Goal: Information Seeking & Learning: Understand process/instructions

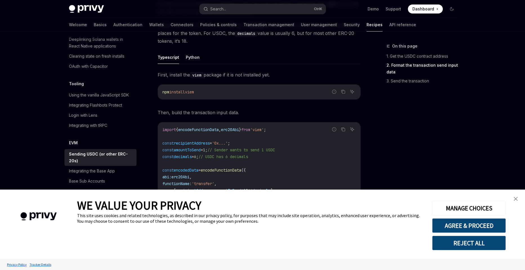
scroll to position [272, 0]
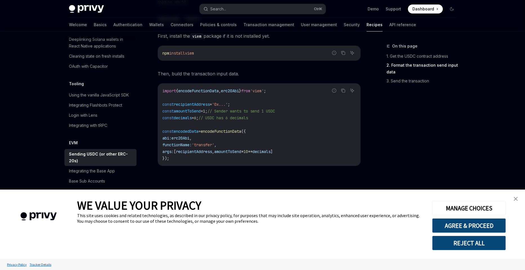
click at [517, 199] on img "close banner" at bounding box center [516, 199] width 4 height 4
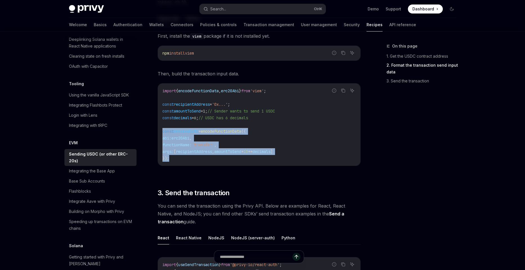
drag, startPoint x: 174, startPoint y: 159, endPoint x: 157, endPoint y: 134, distance: 30.8
click at [158, 134] on div "import { encodeFunctionData , erc20Abi } from 'viem' ; const recipientAddress =…" at bounding box center [259, 125] width 203 height 82
copy code "const encodedData = encodeFunctionData ({ abi: erc20Abi , functionName: 'transf…"
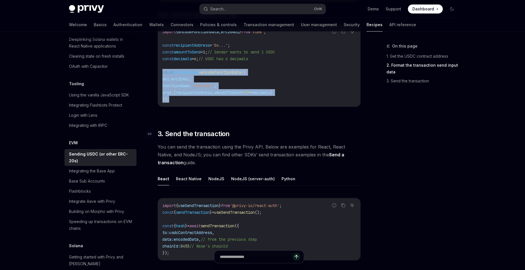
scroll to position [350, 0]
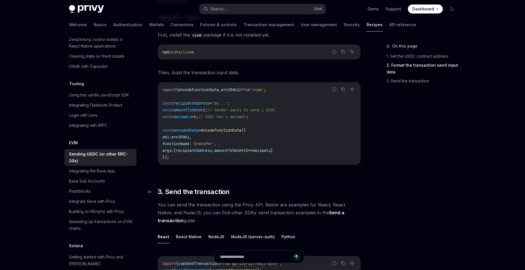
scroll to position [272, 0]
drag, startPoint x: 258, startPoint y: 153, endPoint x: 273, endPoint y: 149, distance: 15.9
click at [273, 149] on span "args: [ recipientAddress , amountToSend * 10 ** decimals ]" at bounding box center [218, 151] width 110 height 5
copy span "* 10 **"
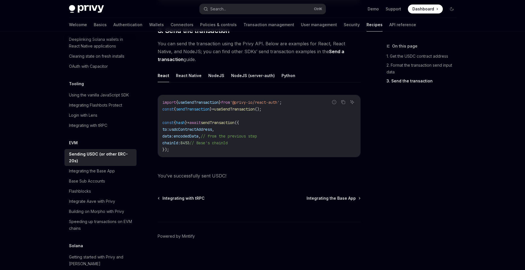
scroll to position [435, 0]
click at [184, 123] on span "hash" at bounding box center [180, 122] width 9 height 5
